Goal: Information Seeking & Learning: Learn about a topic

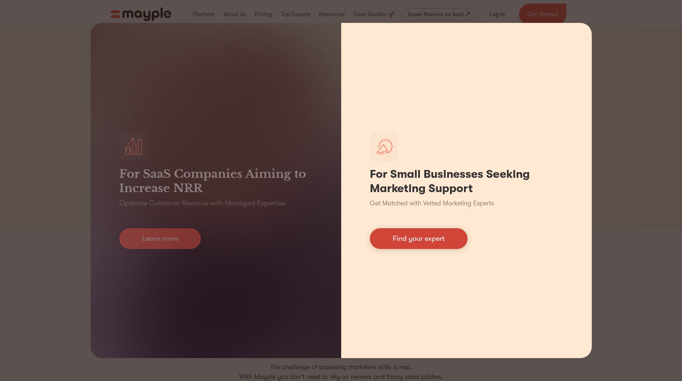
click at [436, 238] on link "Find your expert" at bounding box center [419, 238] width 98 height 21
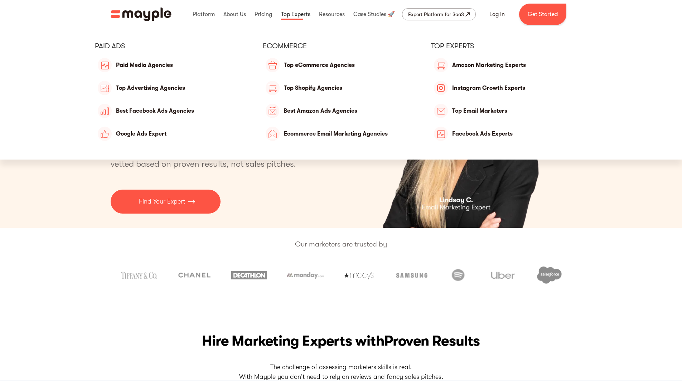
click at [300, 18] on link at bounding box center [295, 14] width 33 height 23
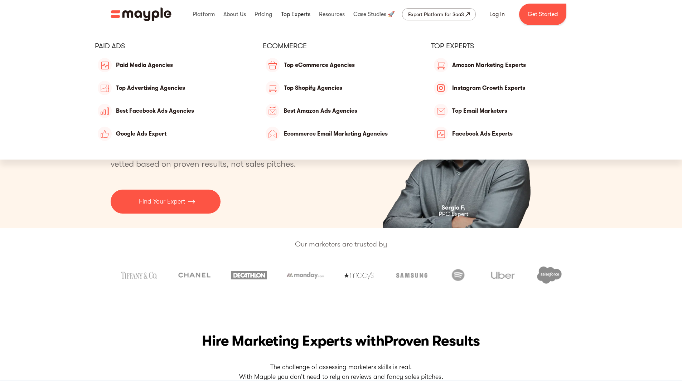
click at [293, 16] on link at bounding box center [295, 14] width 33 height 23
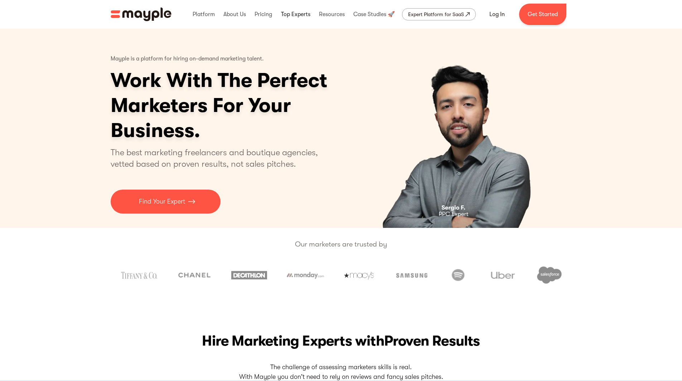
click at [293, 15] on link at bounding box center [295, 14] width 33 height 23
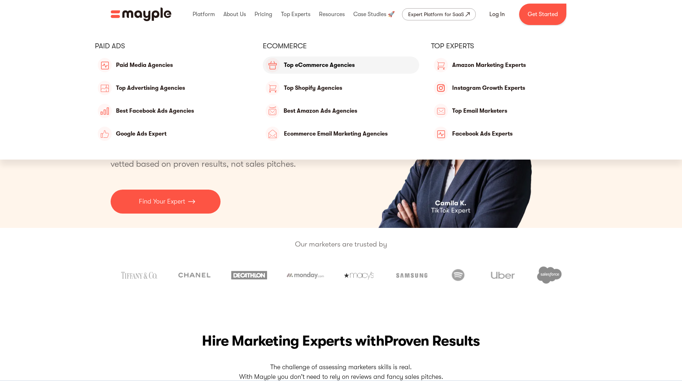
click at [296, 68] on link "Top eCommerce Agencies" at bounding box center [341, 65] width 156 height 17
